Goal: Information Seeking & Learning: Find specific fact

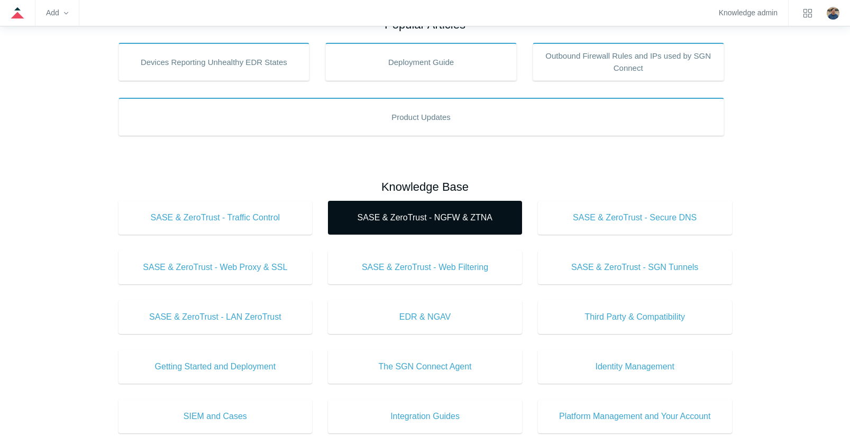
scroll to position [264, 0]
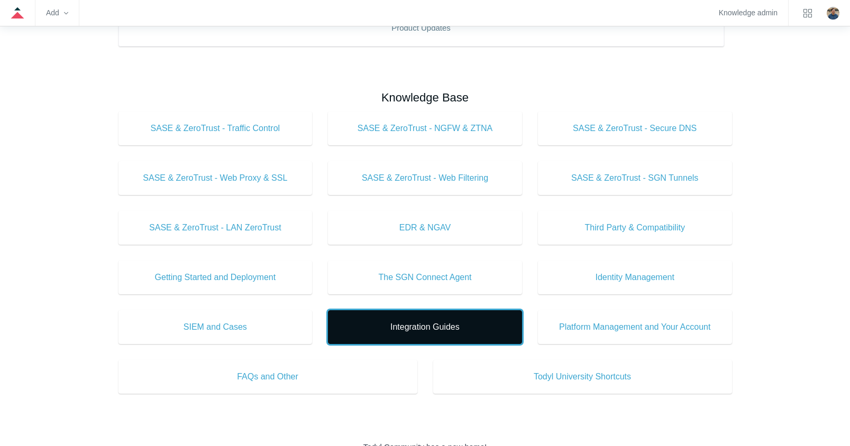
click at [388, 318] on link "Integration Guides" at bounding box center [425, 327] width 194 height 34
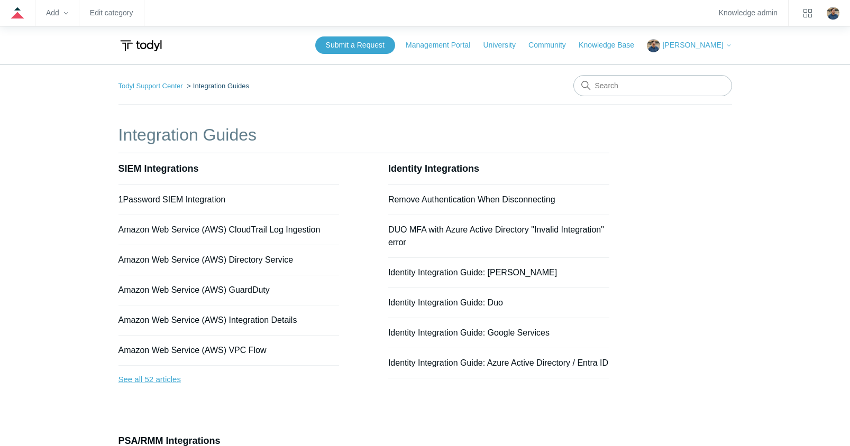
click at [183, 374] on link "See all 52 articles" at bounding box center [228, 380] width 221 height 28
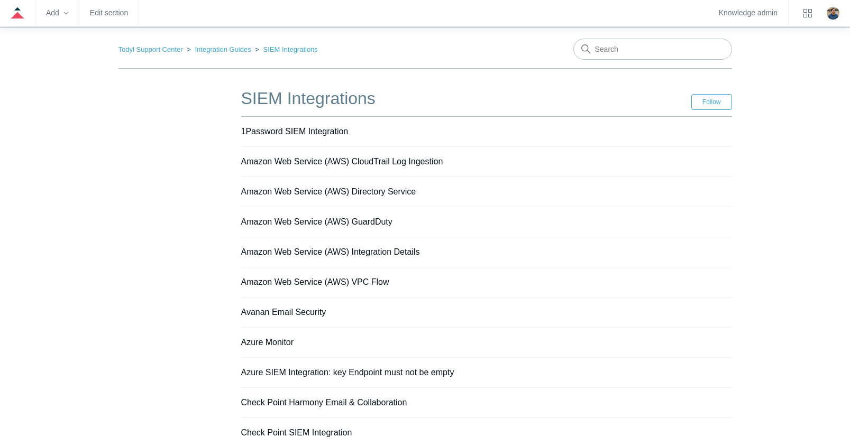
scroll to position [106, 0]
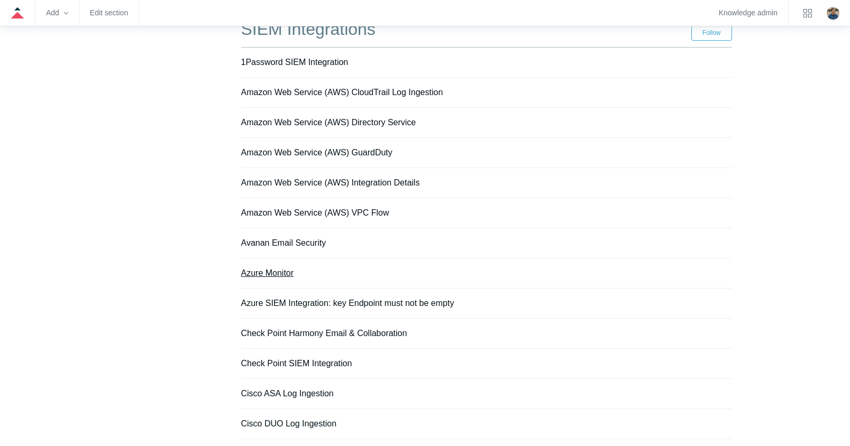
click at [268, 272] on link "Azure Monitor" at bounding box center [267, 273] width 53 height 9
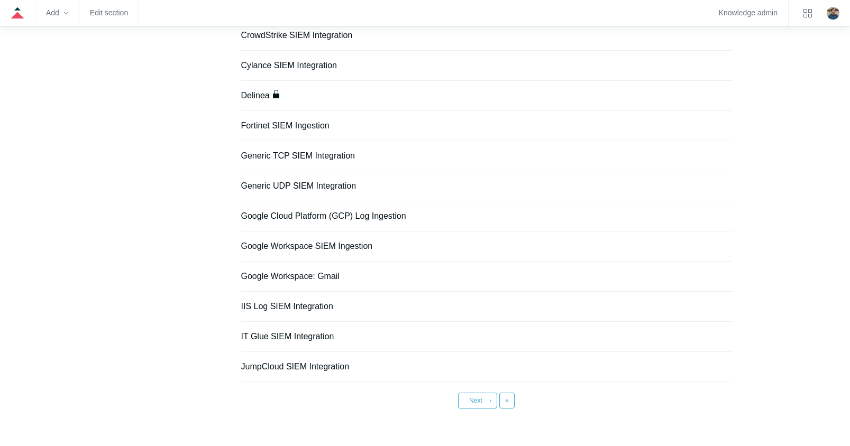
scroll to position [722, 0]
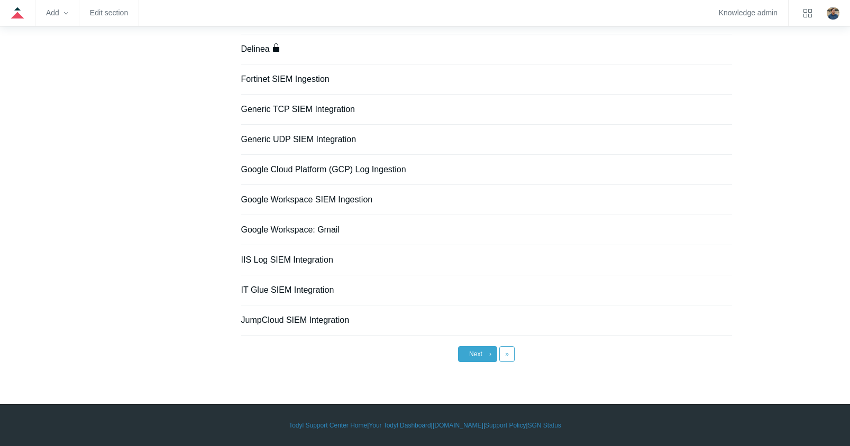
click at [475, 354] on span "Next" at bounding box center [475, 354] width 13 height 7
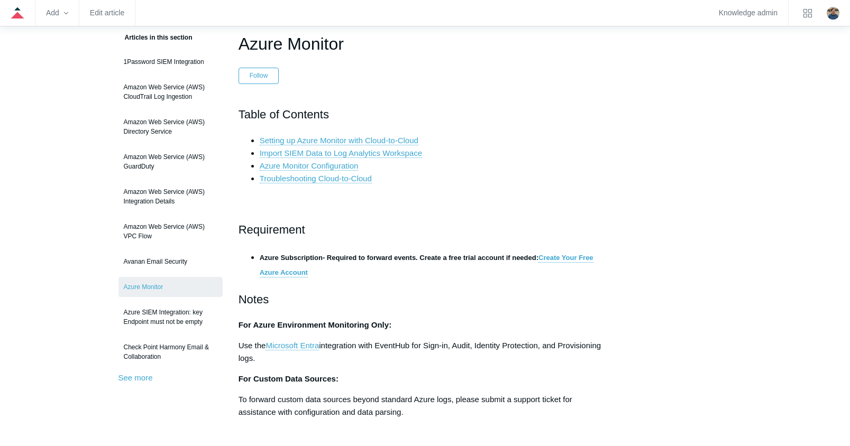
scroll to position [106, 0]
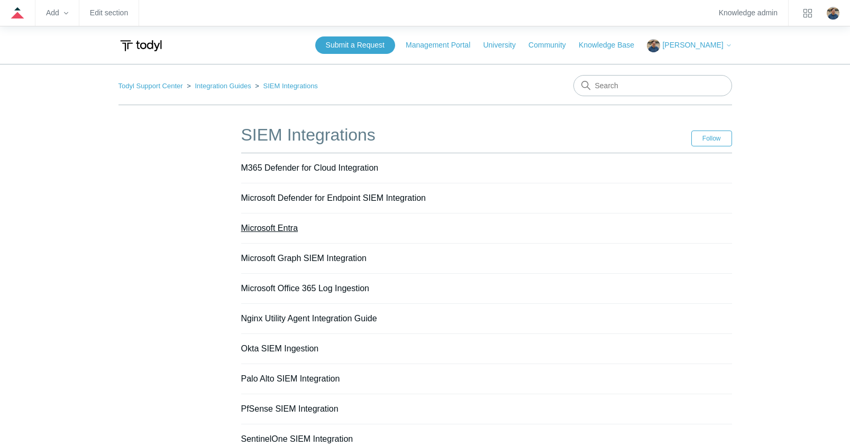
click at [295, 231] on link "Microsoft Entra" at bounding box center [269, 228] width 57 height 9
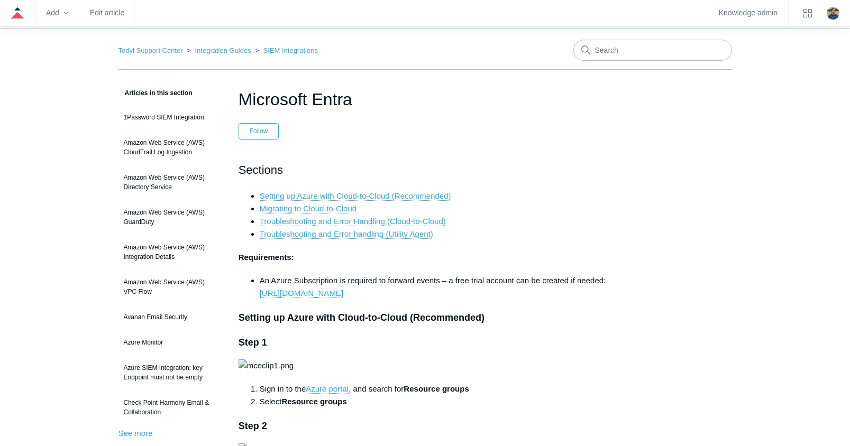
scroll to position [53, 0]
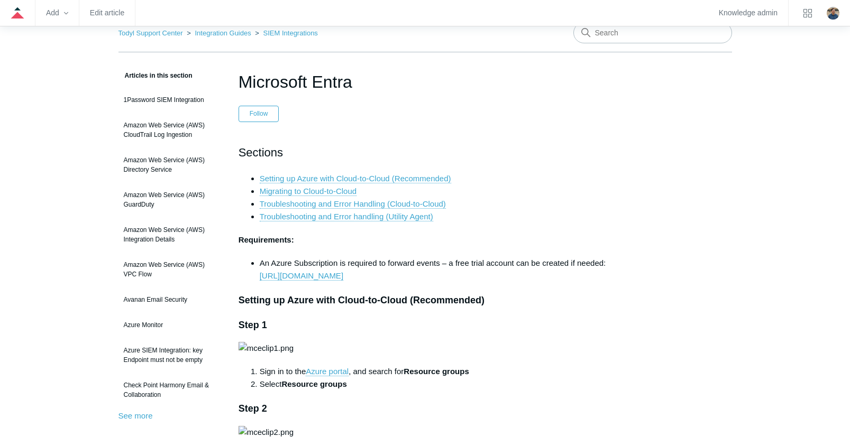
click at [255, 282] on ul "An Azure Subscription is required to forward events – a free trial account can …" at bounding box center [430, 269] width 363 height 25
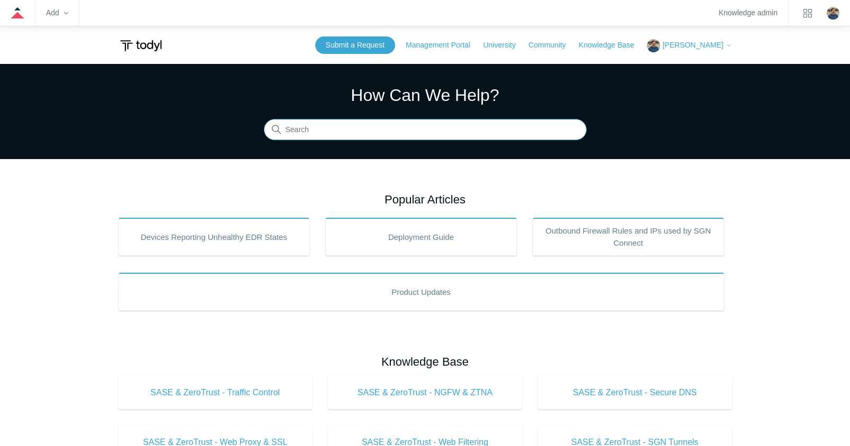
click at [368, 130] on input "Search" at bounding box center [425, 130] width 323 height 21
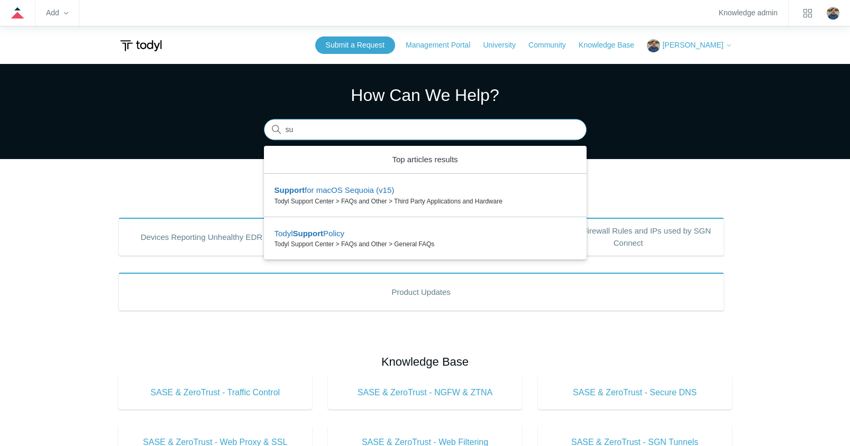
type input "s"
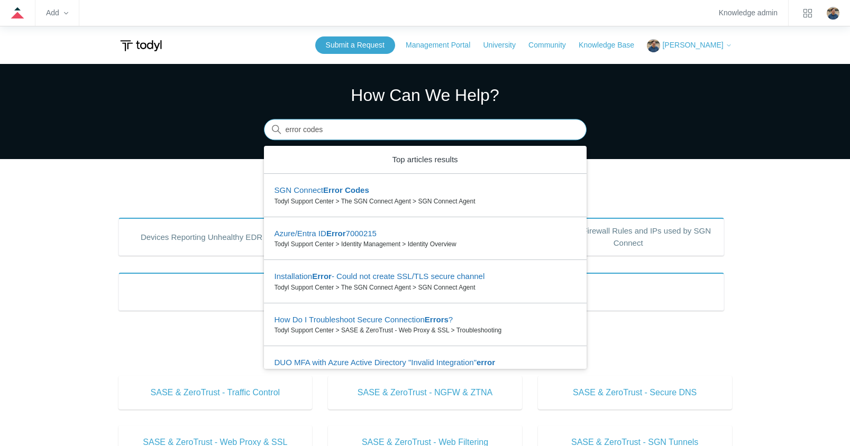
type input "error codes"
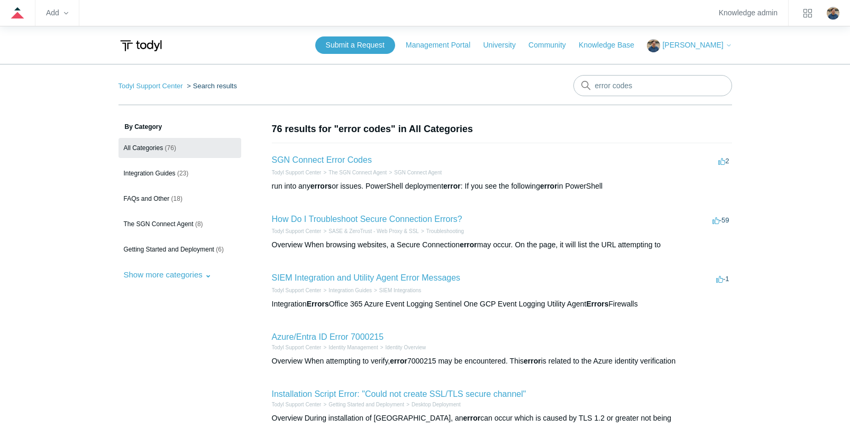
click at [354, 155] on h2 "SGN Connect Error Codes" at bounding box center [322, 160] width 100 height 13
click at [353, 161] on link "SGN Connect Error Codes" at bounding box center [322, 159] width 100 height 9
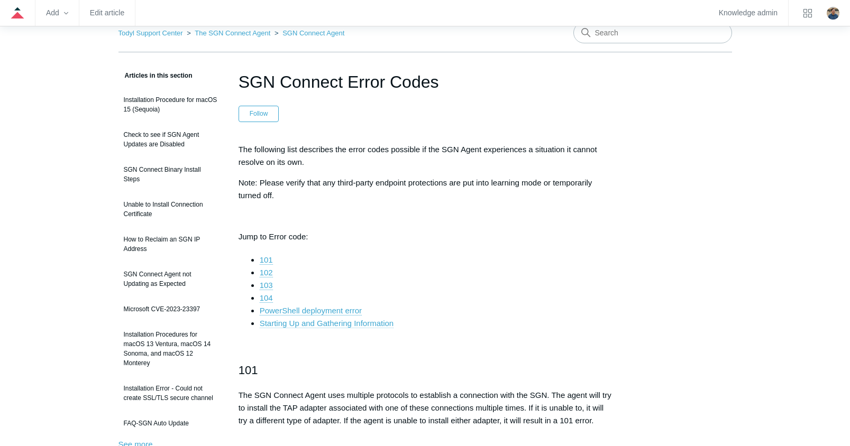
click at [315, 324] on link "Starting Up and Gathering Information" at bounding box center [327, 324] width 134 height 10
